Goal: Complete application form: Complete application form

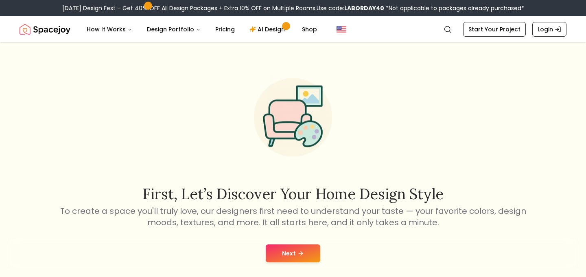
click at [288, 257] on button "Next" at bounding box center [293, 253] width 55 height 18
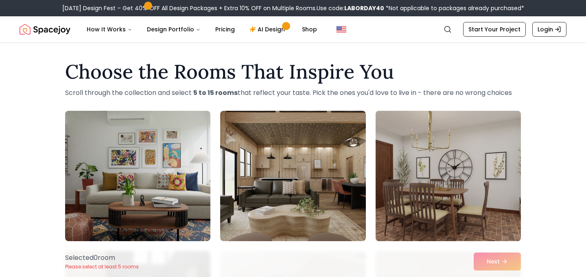
click at [472, 206] on img at bounding box center [448, 175] width 153 height 137
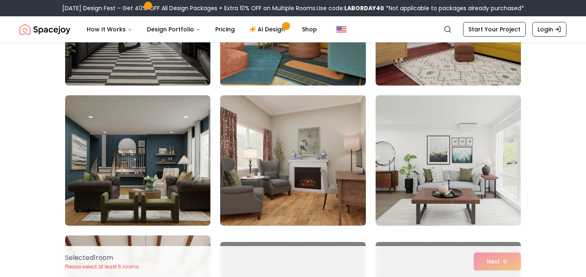
scroll to position [299, 0]
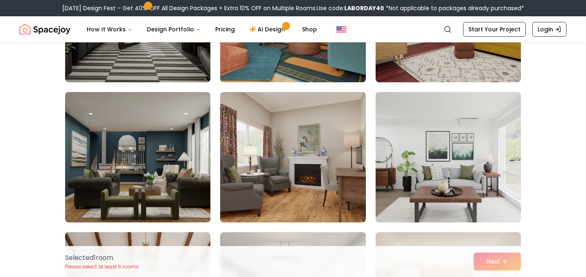
click at [457, 174] on img at bounding box center [448, 157] width 153 height 137
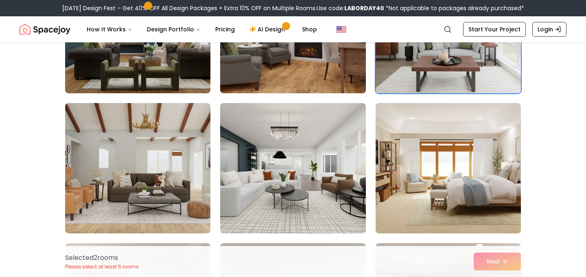
scroll to position [435, 0]
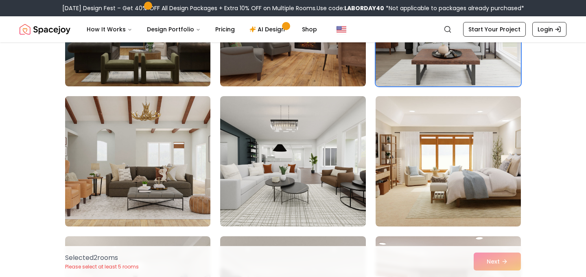
click at [151, 186] on img at bounding box center [137, 161] width 153 height 137
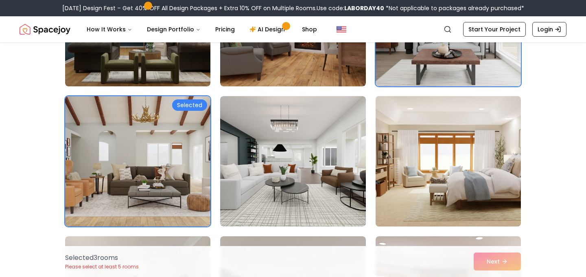
click at [442, 162] on img at bounding box center [448, 161] width 153 height 137
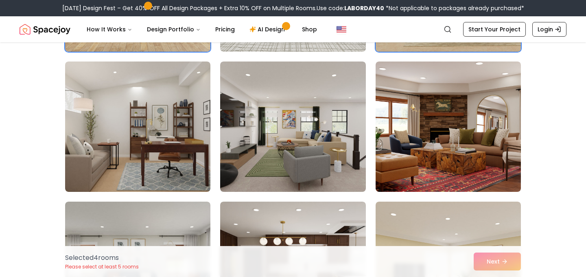
scroll to position [610, 0]
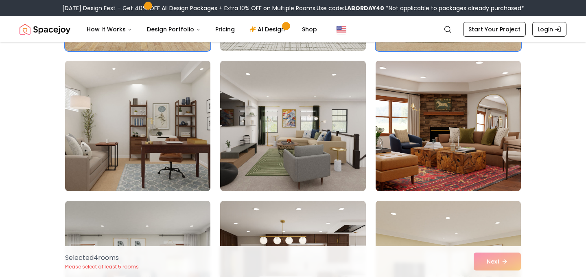
click at [168, 131] on img at bounding box center [137, 125] width 153 height 137
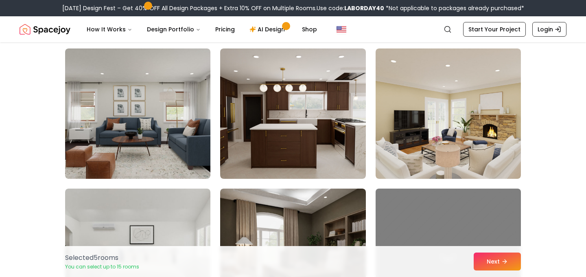
scroll to position [763, 0]
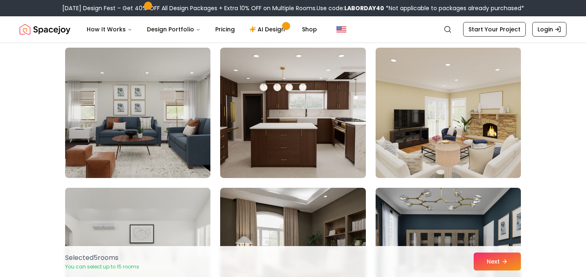
click at [168, 131] on img at bounding box center [137, 113] width 145 height 130
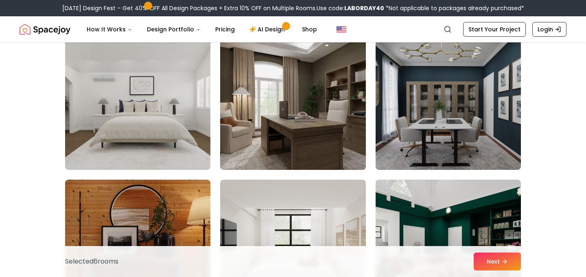
scroll to position [911, 0]
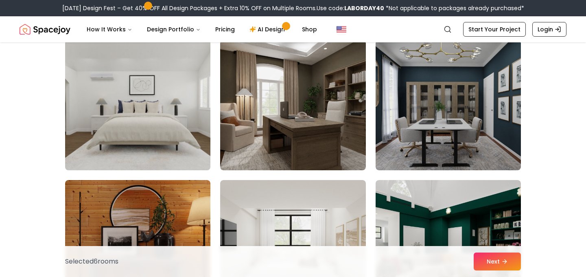
click at [173, 147] on img at bounding box center [137, 105] width 153 height 137
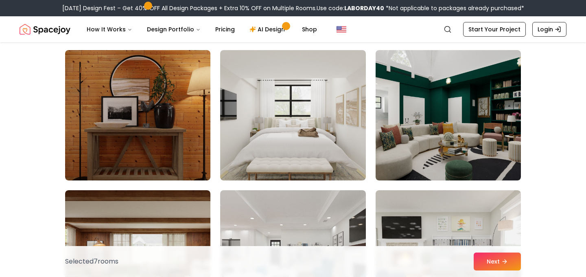
click at [347, 137] on img at bounding box center [292, 115] width 145 height 130
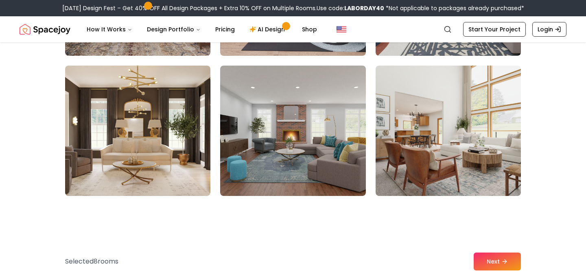
scroll to position [1305, 0]
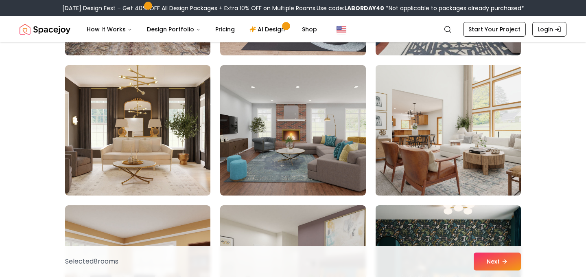
click at [472, 142] on img at bounding box center [448, 130] width 153 height 137
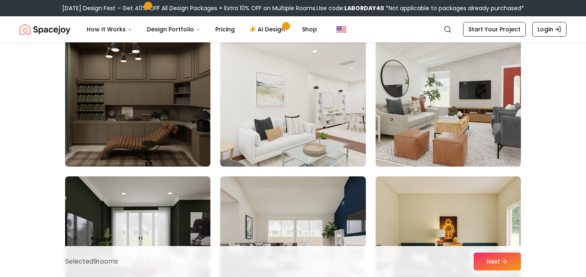
scroll to position [1616, 0]
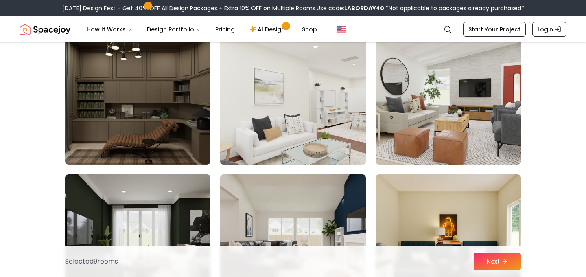
click at [344, 120] on img at bounding box center [292, 99] width 153 height 137
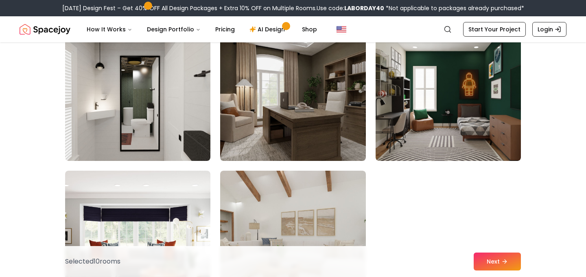
scroll to position [2180, 0]
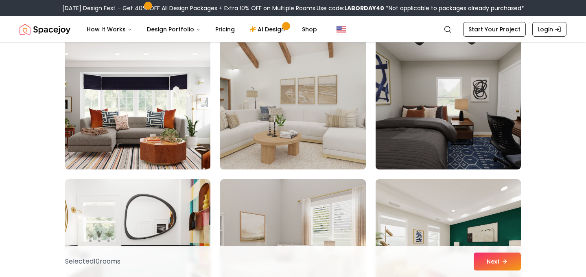
click at [319, 92] on img at bounding box center [292, 104] width 153 height 137
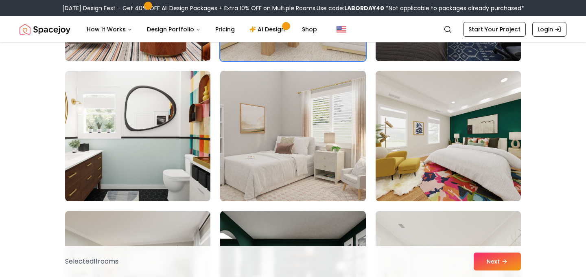
click at [319, 92] on img at bounding box center [292, 136] width 145 height 130
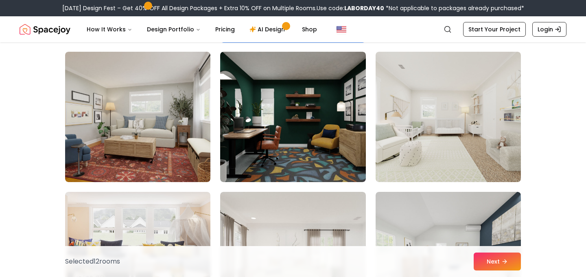
scroll to position [2587, 0]
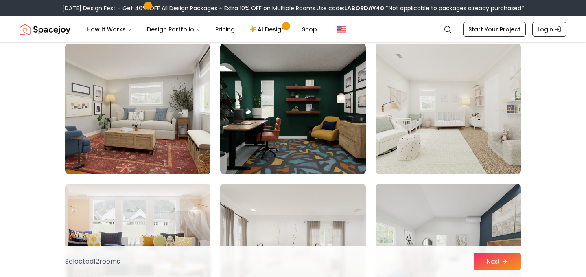
click at [490, 131] on img at bounding box center [448, 108] width 153 height 137
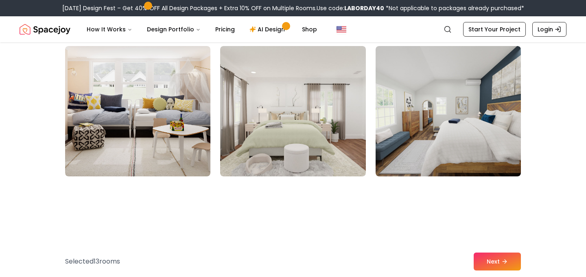
scroll to position [2736, 0]
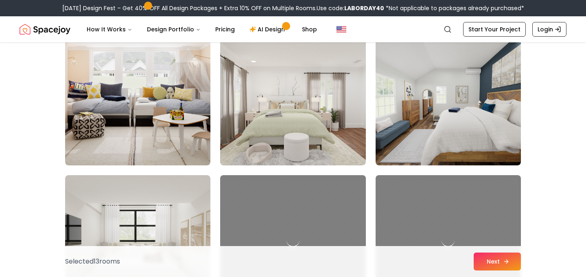
click at [480, 259] on button "Next" at bounding box center [497, 261] width 47 height 18
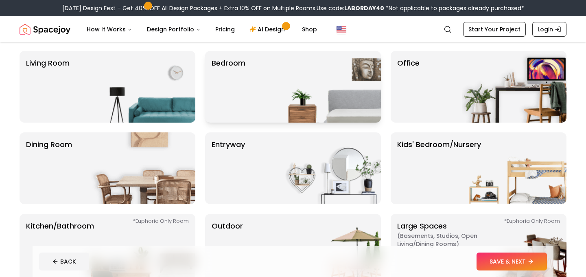
click at [261, 87] on div "Bedroom" at bounding box center [293, 87] width 176 height 72
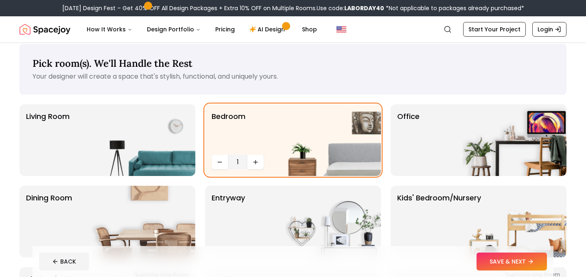
scroll to position [11, 0]
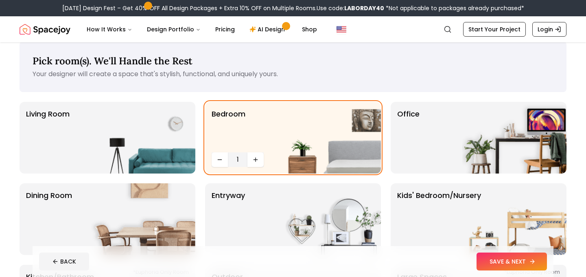
click at [505, 259] on button "SAVE & NEXT" at bounding box center [512, 261] width 70 height 18
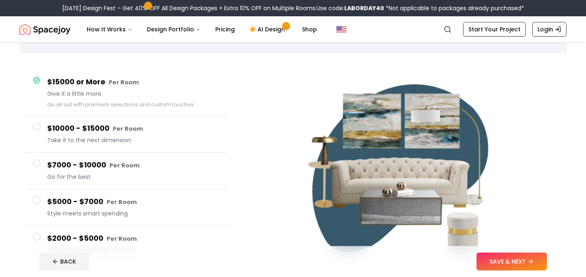
scroll to position [52, 0]
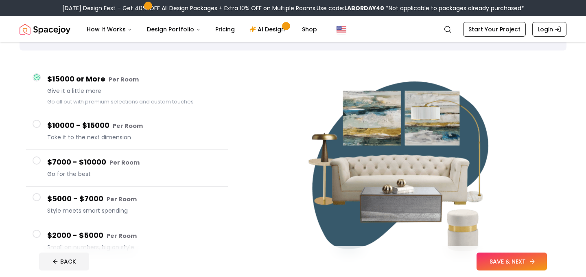
click at [507, 262] on button "SAVE & NEXT" at bounding box center [512, 261] width 70 height 18
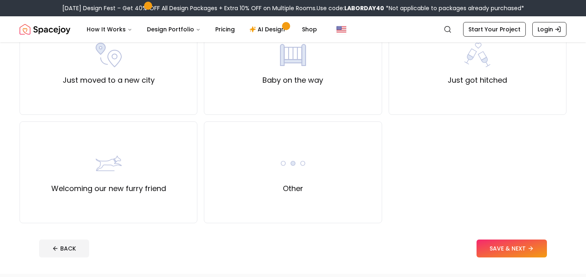
scroll to position [316, 0]
click at [243, 178] on div "Other" at bounding box center [293, 172] width 178 height 102
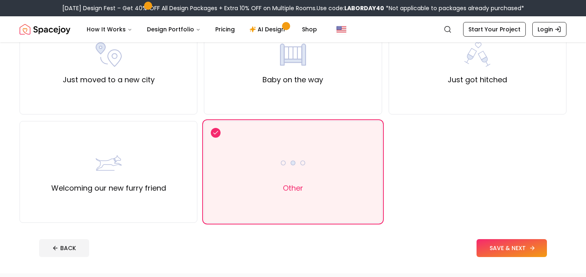
click at [526, 251] on button "SAVE & NEXT" at bounding box center [512, 248] width 70 height 18
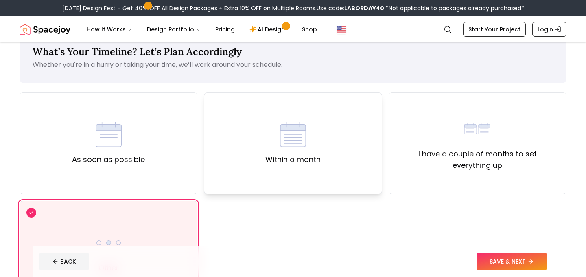
scroll to position [19, 0]
click at [149, 153] on div "As soon as possible" at bounding box center [109, 144] width 178 height 102
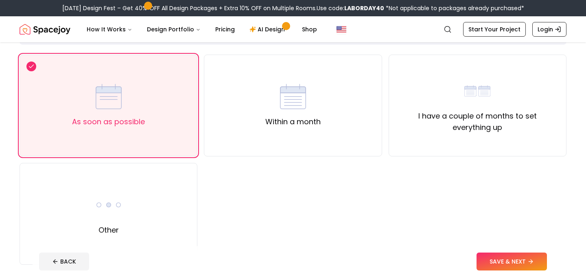
scroll to position [59, 0]
click at [519, 253] on button "SAVE & NEXT" at bounding box center [512, 261] width 70 height 18
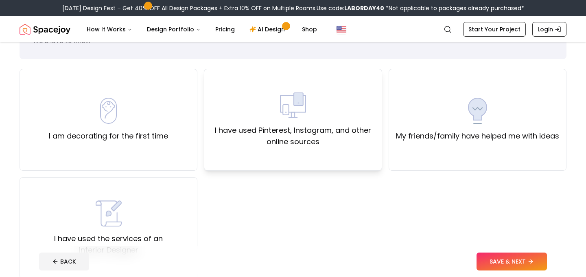
scroll to position [45, 0]
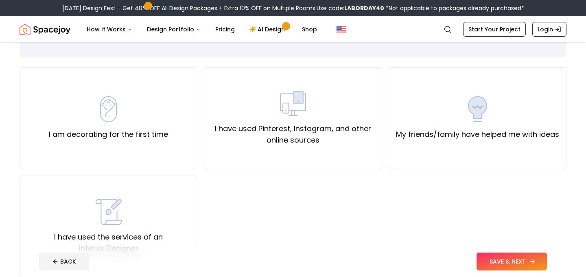
click at [282, 129] on label "I have used Pinterest, Instagram, and other online sources" at bounding box center [293, 134] width 164 height 23
click at [505, 260] on button "SAVE & NEXT" at bounding box center [512, 261] width 70 height 18
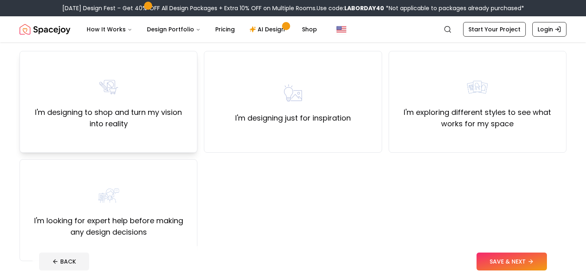
scroll to position [63, 0]
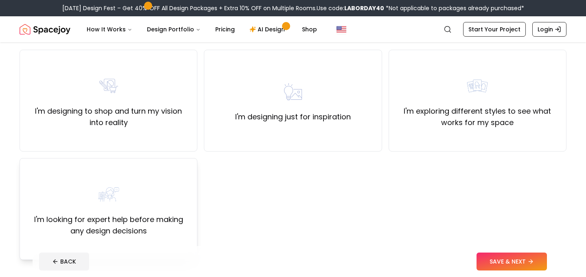
click at [149, 185] on div "I'm looking for expert help before making any design decisions" at bounding box center [108, 208] width 164 height 55
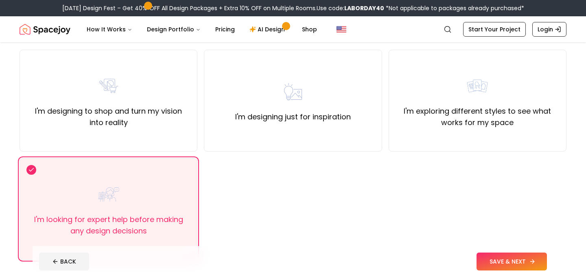
click at [527, 262] on button "SAVE & NEXT" at bounding box center [512, 261] width 70 height 18
